Goal: Find specific page/section: Find specific page/section

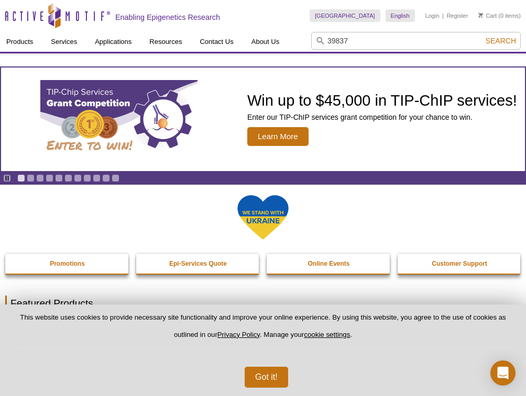
type input "39837"
click at [482, 36] on button "Search" at bounding box center [500, 40] width 37 height 9
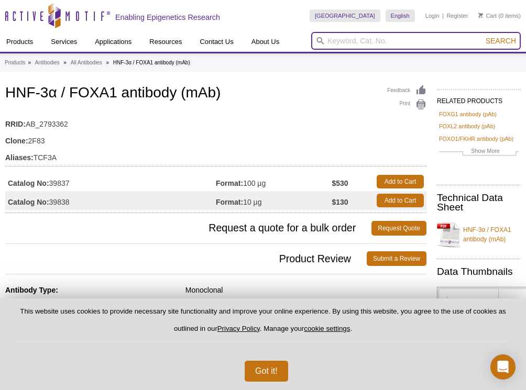
click at [402, 39] on input "search" at bounding box center [415, 41] width 209 height 18
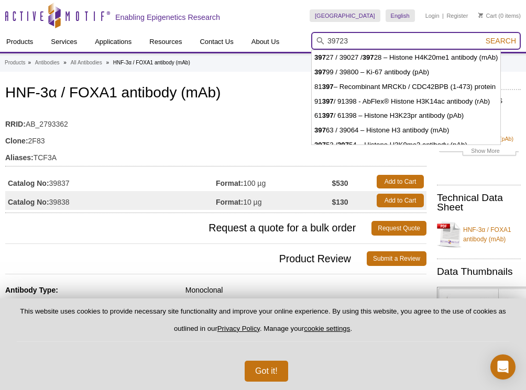
click at [482, 36] on button "Search" at bounding box center [500, 40] width 37 height 9
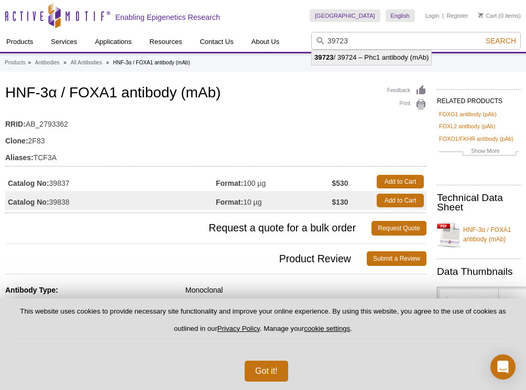
click at [406, 57] on li "39723 / 39724 – Phc1 antibody (mAb)" at bounding box center [371, 57] width 119 height 15
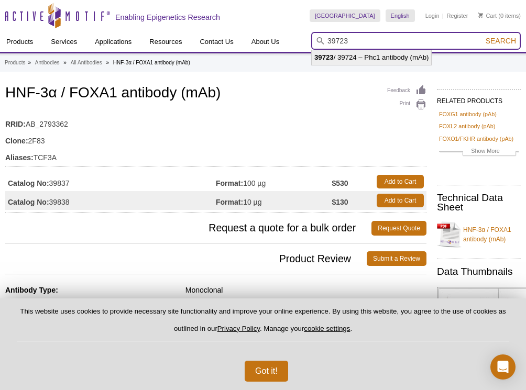
type input "39723 / 39724 – Phc1 antibody (mAb)"
